Goal: Complete application form: Complete application form

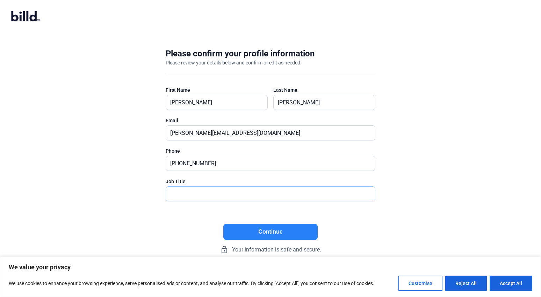
click at [202, 194] on input "text" at bounding box center [270, 193] width 209 height 14
type input "m"
type input "MANAGER"
click at [278, 233] on button "Continue" at bounding box center [271, 232] width 94 height 16
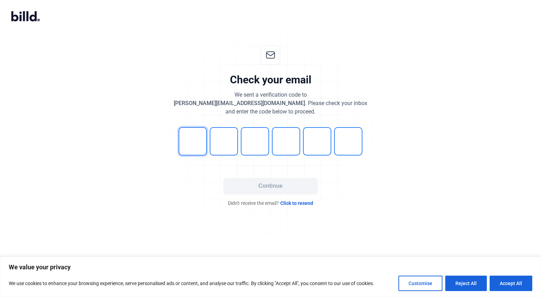
click at [201, 144] on input "tel" at bounding box center [193, 141] width 28 height 28
type input "5"
type input "1"
type input "4"
type input "3"
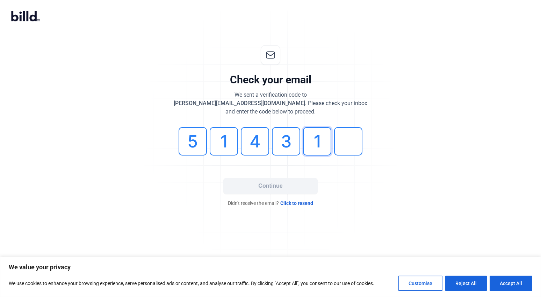
type input "1"
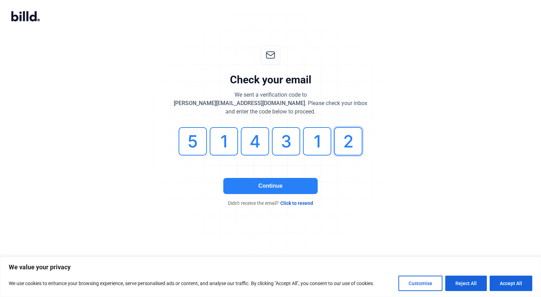
type input "2"
click at [284, 187] on button "Continue" at bounding box center [271, 186] width 94 height 16
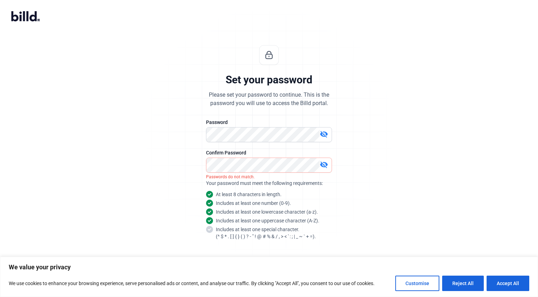
click at [326, 134] on mat-icon "visibility_off" at bounding box center [324, 134] width 8 height 8
click at [175, 132] on div "Set your password Please set your password to continue. This is the password yo…" at bounding box center [269, 168] width 232 height 269
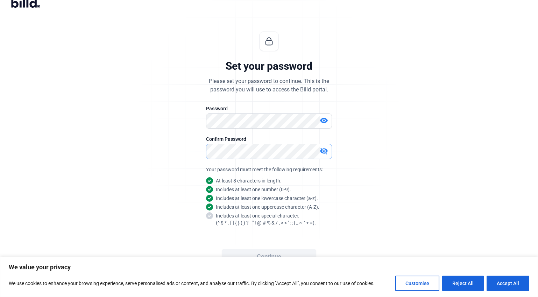
scroll to position [15, 0]
click at [291, 253] on button "Continue" at bounding box center [269, 256] width 94 height 16
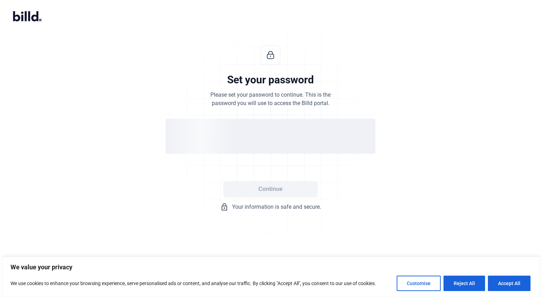
scroll to position [0, 0]
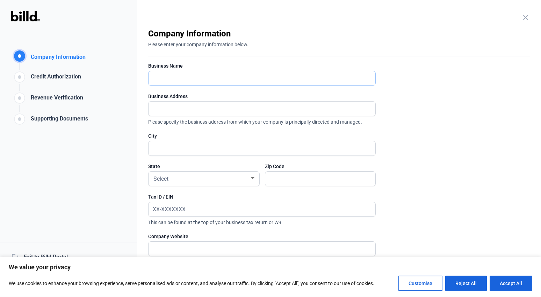
click at [281, 77] on input "text" at bounding box center [258, 78] width 219 height 14
type input "WSD Builders LLC d/b/a WestStar Drywall"
click at [202, 109] on input "text" at bounding box center [262, 108] width 227 height 14
type input "[STREET_ADDRESS]"
type input "[GEOGRAPHIC_DATA]"
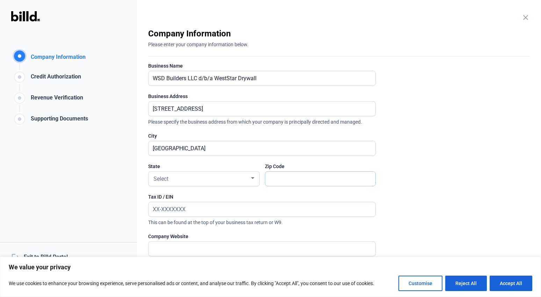
type input "77041"
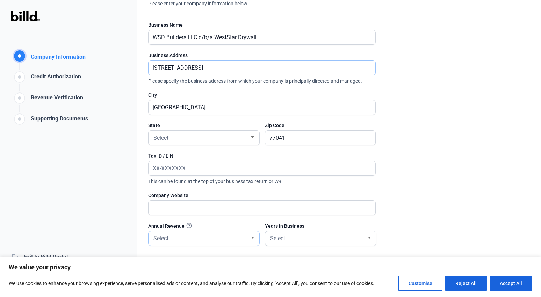
scroll to position [86, 0]
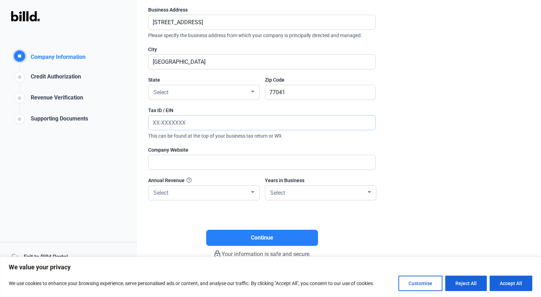
click at [153, 120] on input "text" at bounding box center [258, 122] width 219 height 14
type input "[US_EMPLOYER_IDENTIFICATION_NUMBER]"
click at [225, 164] on input "text" at bounding box center [258, 162] width 219 height 14
type input "W"
type input "ws"
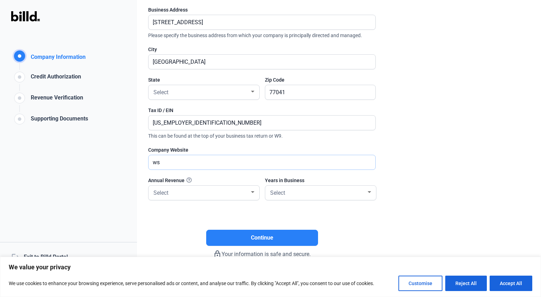
drag, startPoint x: 169, startPoint y: 161, endPoint x: 136, endPoint y: 152, distance: 33.7
click at [137, 156] on div "Company Information Company Information Credit Authorization Revenue Verificati…" at bounding box center [270, 148] width 541 height 297
click at [166, 193] on span "Select" at bounding box center [161, 192] width 15 height 7
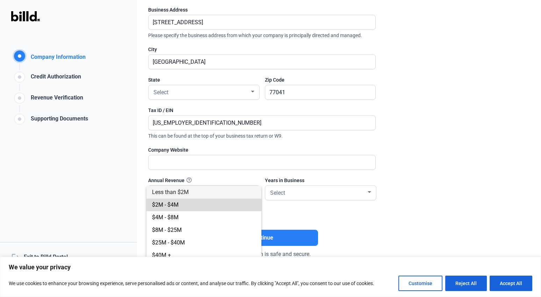
click at [169, 205] on span "$2M - $4M" at bounding box center [165, 204] width 27 height 7
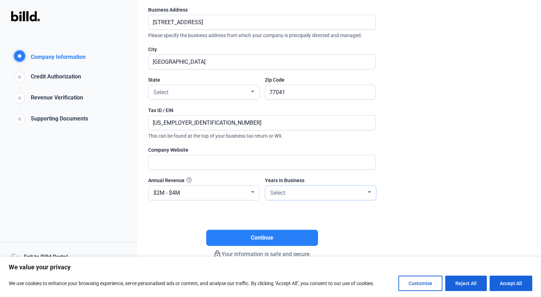
click at [367, 192] on div at bounding box center [370, 192] width 6 height 6
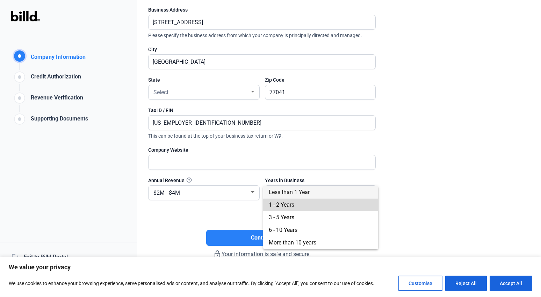
click at [318, 208] on span "1 - 2 Years" at bounding box center [321, 204] width 104 height 13
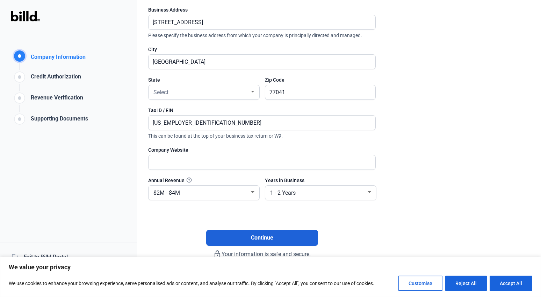
click at [278, 237] on button "Continue" at bounding box center [262, 237] width 112 height 16
click at [253, 90] on div at bounding box center [253, 92] width 6 height 6
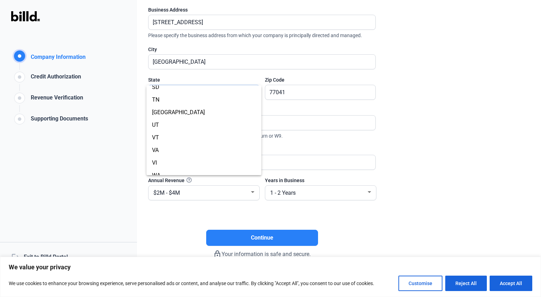
scroll to position [525, 0]
click at [172, 112] on span "[GEOGRAPHIC_DATA]" at bounding box center [204, 108] width 104 height 13
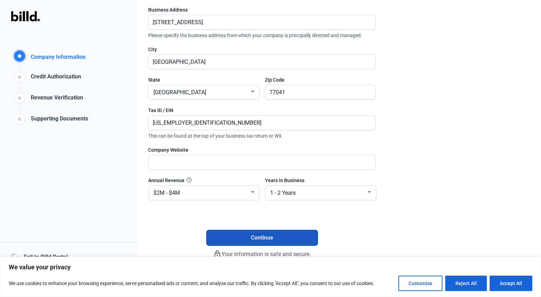
click at [273, 234] on span "Continue" at bounding box center [262, 237] width 22 height 8
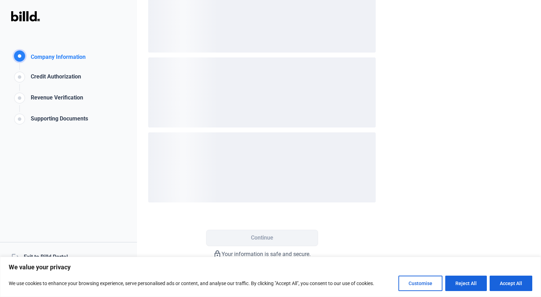
scroll to position [0, 0]
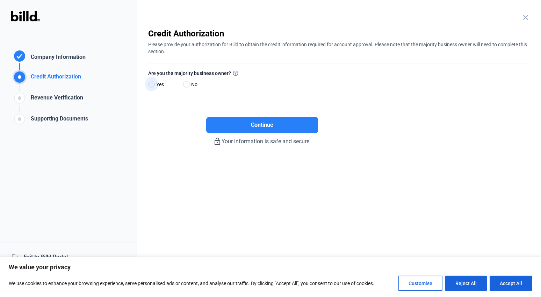
click at [154, 83] on span at bounding box center [151, 84] width 7 height 7
click at [154, 83] on input "Yes" at bounding box center [150, 84] width 5 height 5
radio input "true"
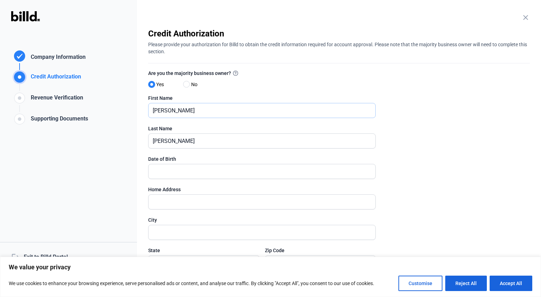
drag, startPoint x: 191, startPoint y: 113, endPoint x: 94, endPoint y: 96, distance: 98.4
click at [94, 97] on div "Credit Authorization Company Information Credit Authorization Revenue Verificat…" at bounding box center [270, 148] width 541 height 297
type input "[PERSON_NAME]"
type input "[DATE]"
type input "[STREET_ADDRESS]"
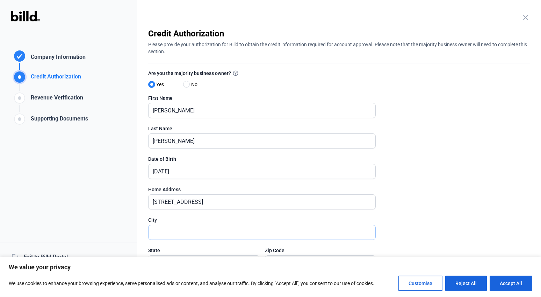
type input "[GEOGRAPHIC_DATA]"
type input "77095"
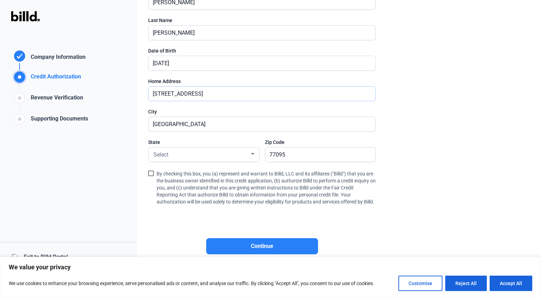
scroll to position [124, 0]
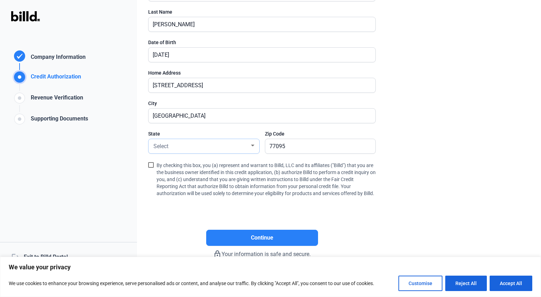
click at [252, 143] on div at bounding box center [253, 146] width 6 height 6
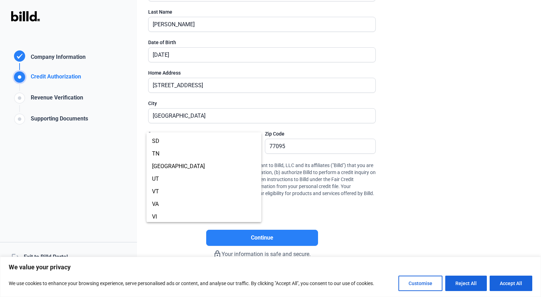
scroll to position [525, 0]
click at [209, 161] on span "[GEOGRAPHIC_DATA]" at bounding box center [204, 155] width 104 height 13
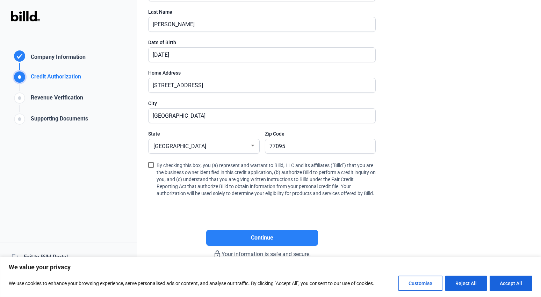
click at [152, 162] on span at bounding box center [151, 165] width 6 height 6
click at [0, 0] on input "By checking this box, you (a) represent and warrant to Billd, LLC and its affil…" at bounding box center [0, 0] width 0 height 0
click at [277, 234] on button "Continue" at bounding box center [262, 237] width 112 height 16
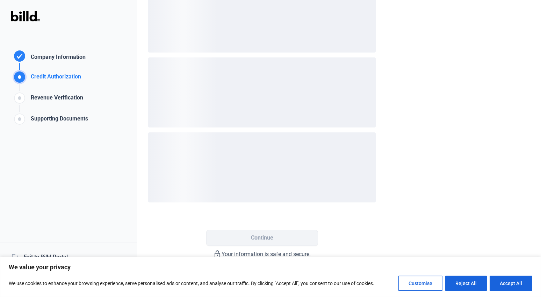
scroll to position [0, 0]
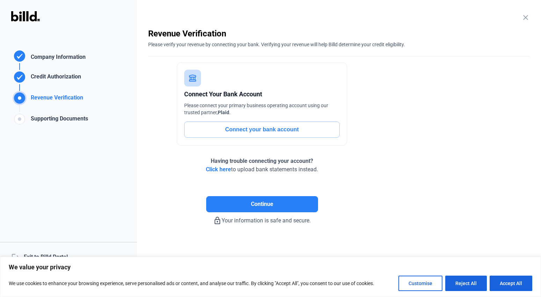
click at [262, 130] on button "Connect your bank account" at bounding box center [262, 129] width 156 height 16
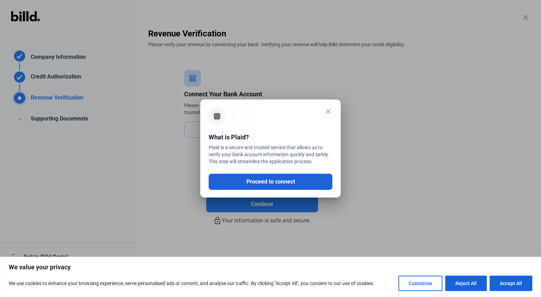
click at [281, 179] on button "Proceed to connect" at bounding box center [271, 182] width 124 height 16
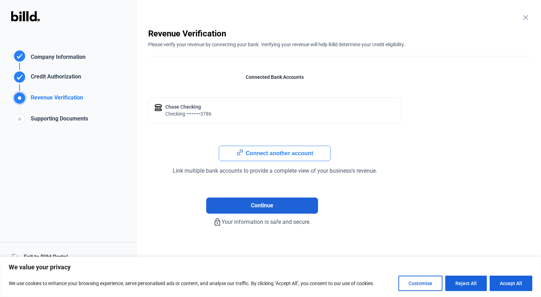
click at [265, 200] on button "Continue" at bounding box center [262, 205] width 112 height 16
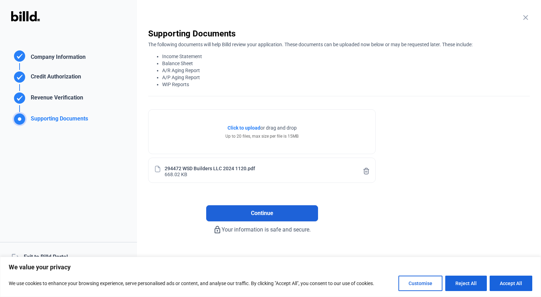
click at [260, 212] on span "Continue" at bounding box center [262, 213] width 22 height 8
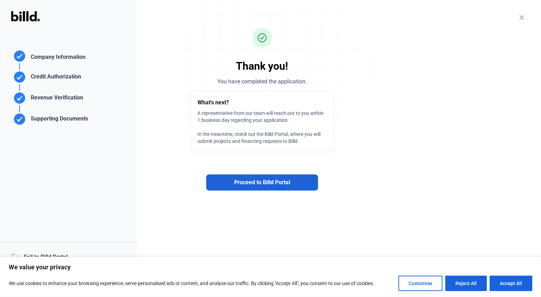
click at [270, 185] on span "Proceed to Billd Portal" at bounding box center [262, 182] width 56 height 8
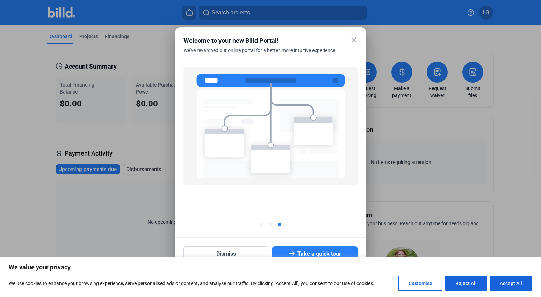
click at [355, 42] on mat-icon "close" at bounding box center [354, 40] width 8 height 8
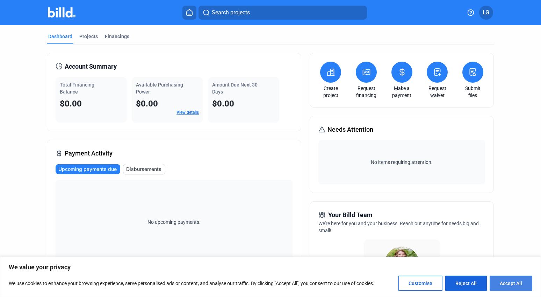
click at [501, 280] on button "Accept All" at bounding box center [511, 282] width 43 height 15
